Goal: Information Seeking & Learning: Learn about a topic

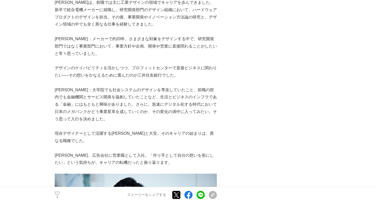
scroll to position [667, 0]
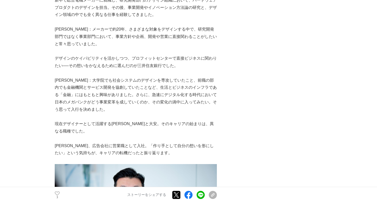
click at [71, 48] on p at bounding box center [136, 51] width 162 height 7
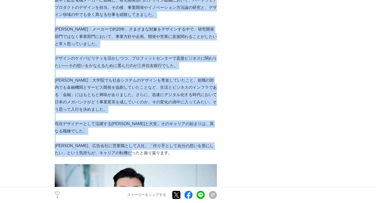
drag, startPoint x: 151, startPoint y: 153, endPoint x: 55, endPoint y: 30, distance: 156.3
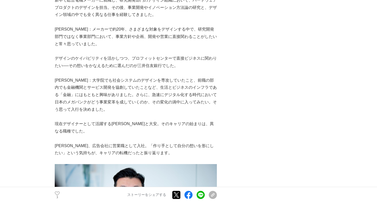
click at [57, 30] on p "[PERSON_NAME]：メーカーで約20年、さまざまな対象をデザインする中で、研究開発部門ではなく事業部門において、事業方針や企画、開発や営業に直接関わる…" at bounding box center [136, 37] width 162 height 22
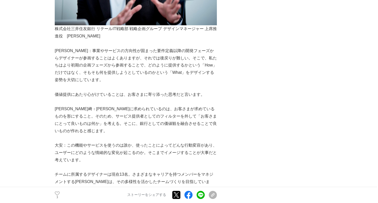
scroll to position [290, 0]
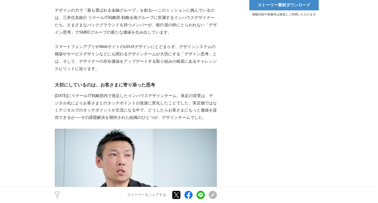
scroll to position [183, 0]
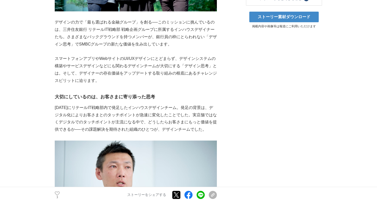
drag, startPoint x: 69, startPoint y: 140, endPoint x: 54, endPoint y: 25, distance: 115.6
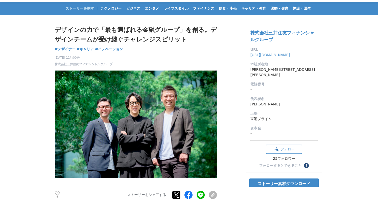
scroll to position [12, 0]
